Goal: Task Accomplishment & Management: Manage account settings

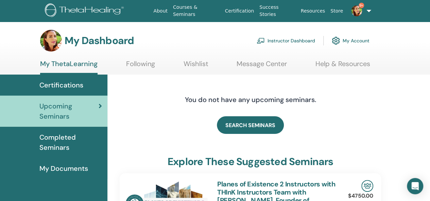
click at [299, 42] on link "Instructor Dashboard" at bounding box center [285, 40] width 58 height 15
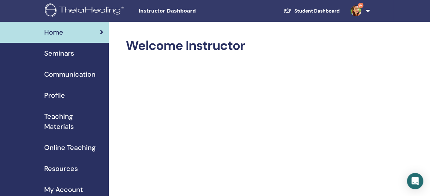
click at [59, 54] on span "Seminars" at bounding box center [59, 53] width 30 height 10
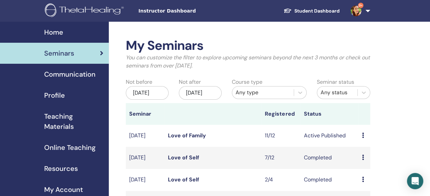
click at [364, 140] on div "Preview Edit Attendees Cancel" at bounding box center [363, 136] width 5 height 8
click at [359, 164] on link "Attendees" at bounding box center [368, 166] width 26 height 7
